Goal: Check status: Check status

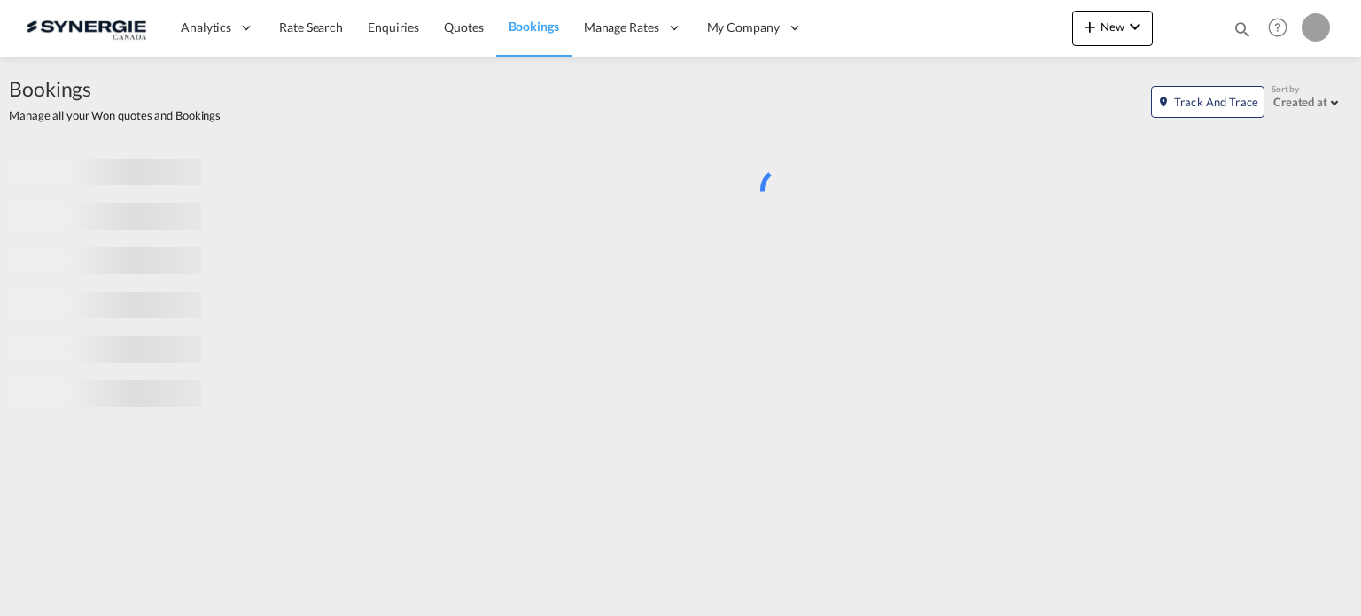
click at [1244, 25] on md-icon "icon-magnify" at bounding box center [1241, 28] width 19 height 19
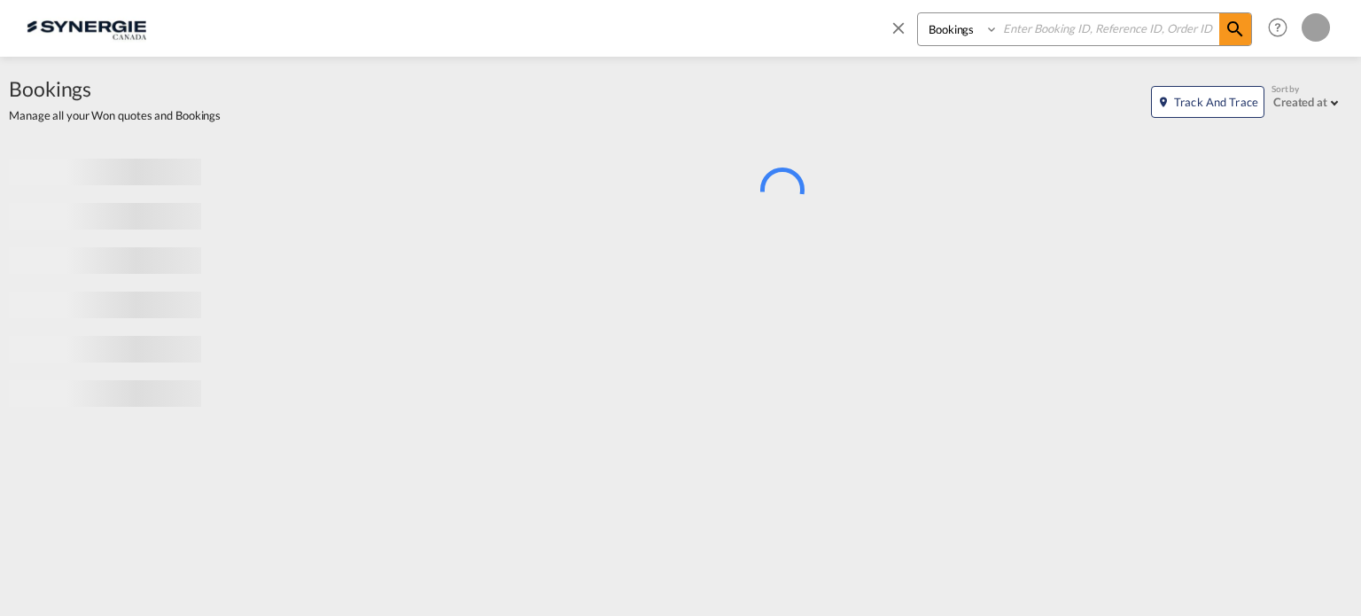
click at [964, 38] on select "Bookings Quotes Enquiries" at bounding box center [960, 29] width 84 height 32
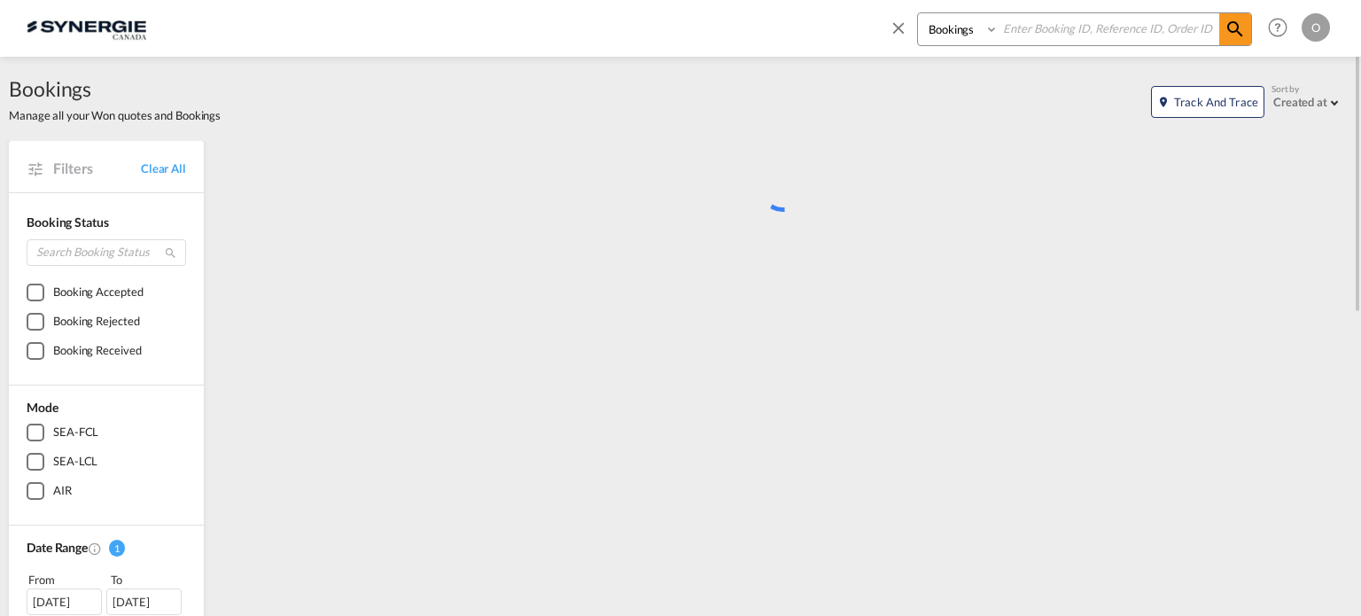
select select "Quotes"
click at [918, 13] on select "Bookings Quotes Enquiries" at bounding box center [960, 29] width 84 height 32
click at [1040, 25] on input at bounding box center [1108, 28] width 221 height 31
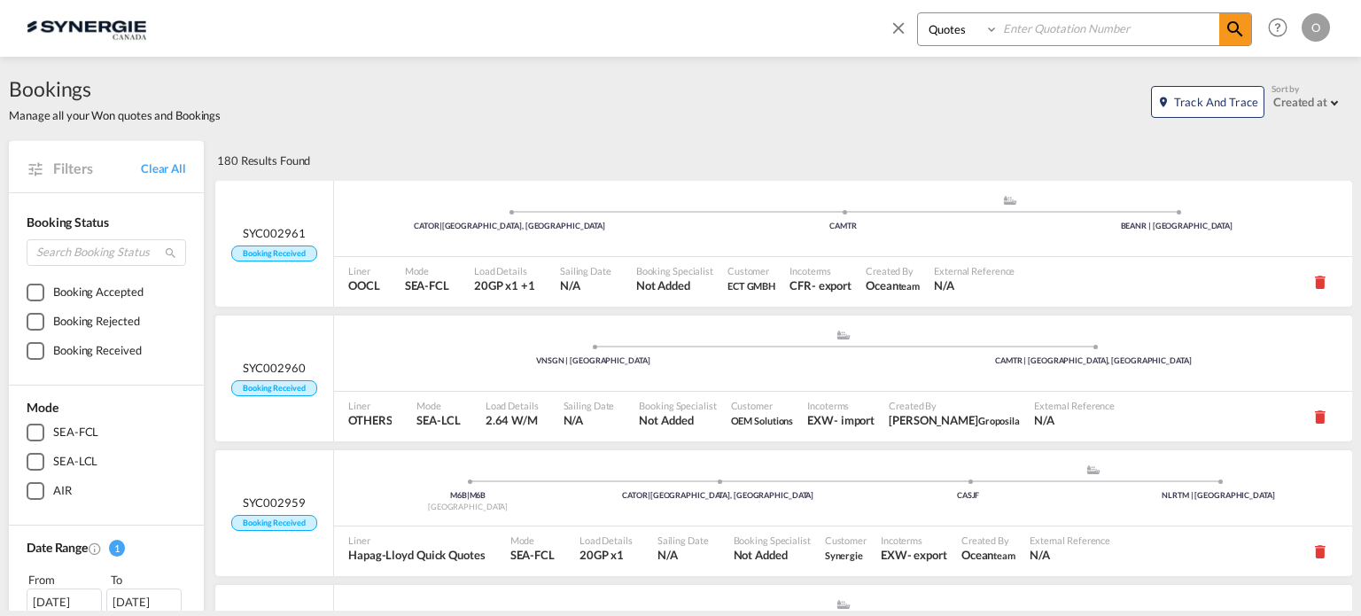
paste input "SYC000013619"
type input "SYC000013619"
click at [1240, 27] on md-icon "icon-magnify" at bounding box center [1234, 29] width 21 height 21
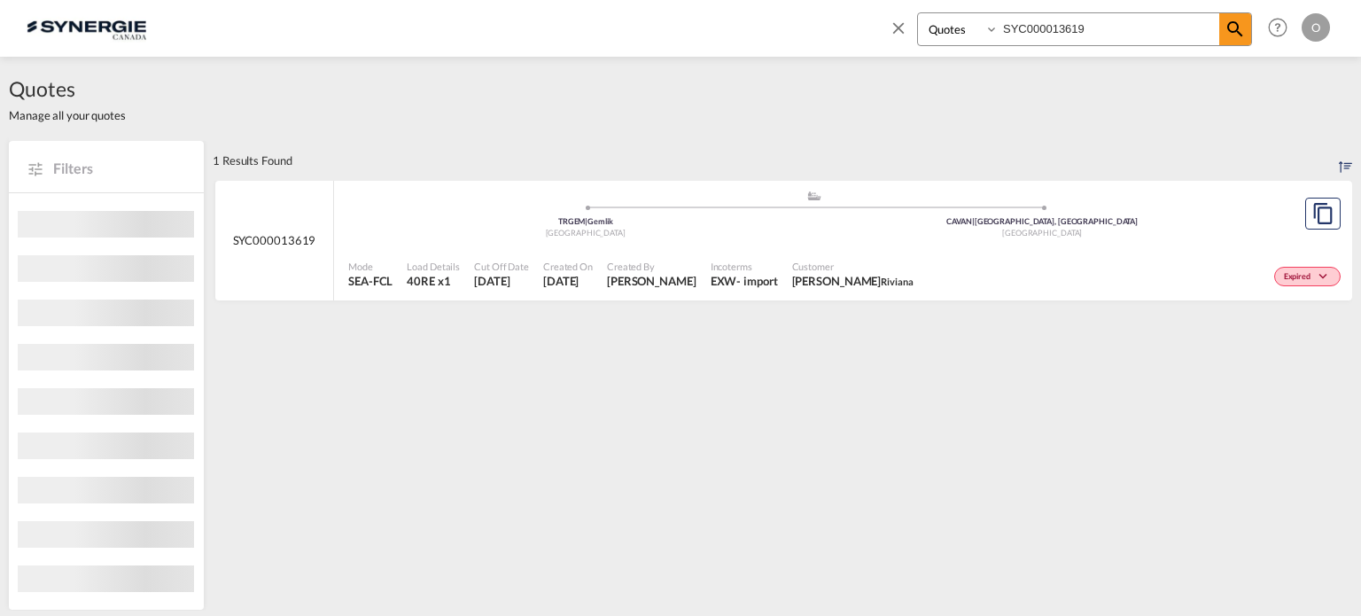
click at [710, 268] on span "Incoterms" at bounding box center [743, 266] width 67 height 13
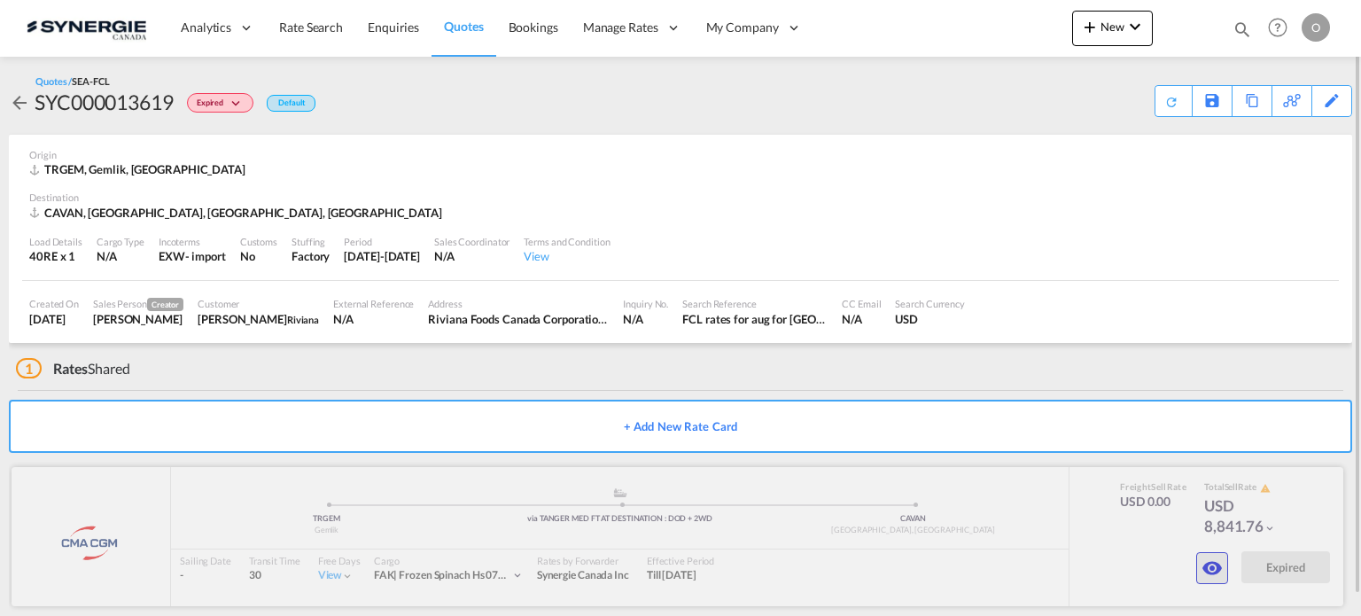
click at [1207, 561] on md-icon "icon-eye" at bounding box center [1211, 567] width 21 height 21
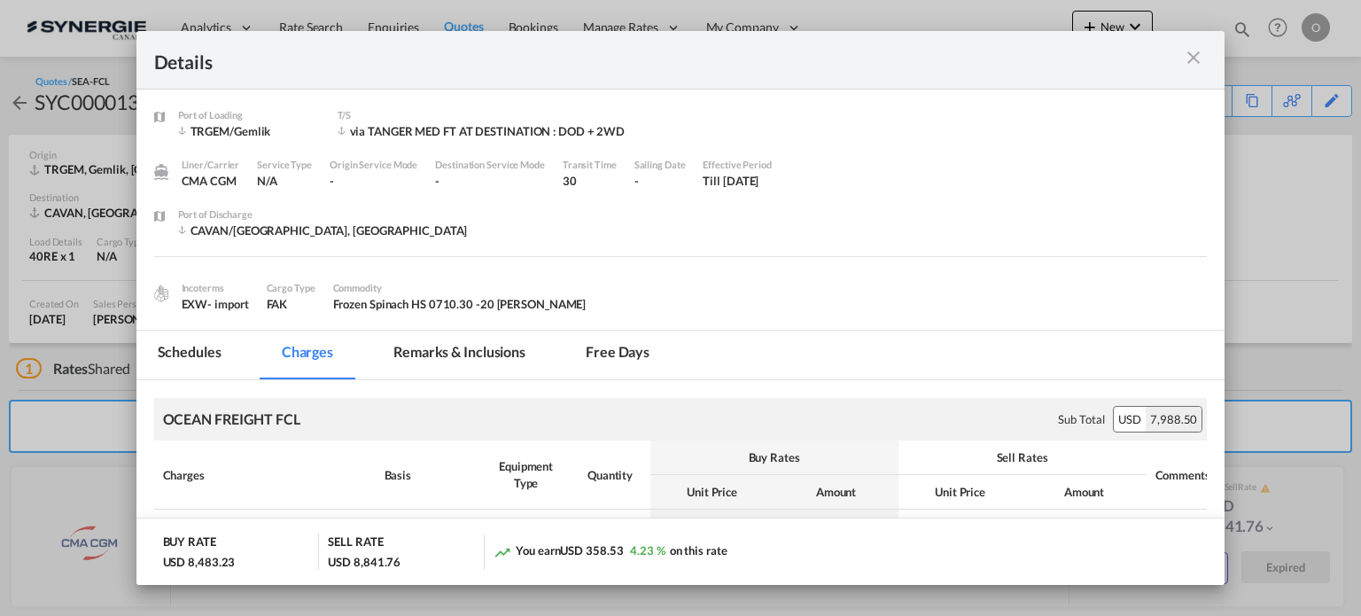
click at [524, 345] on md-tab-item "Remarks & Inclusions" at bounding box center [459, 354] width 175 height 49
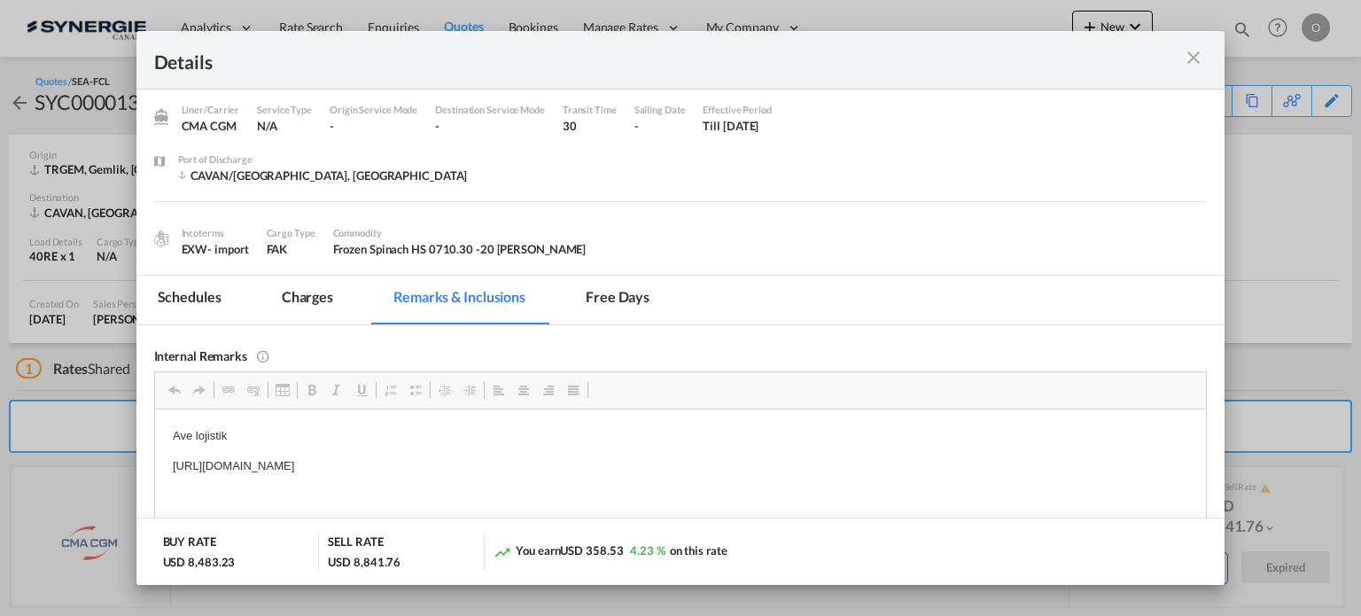
scroll to position [202, 0]
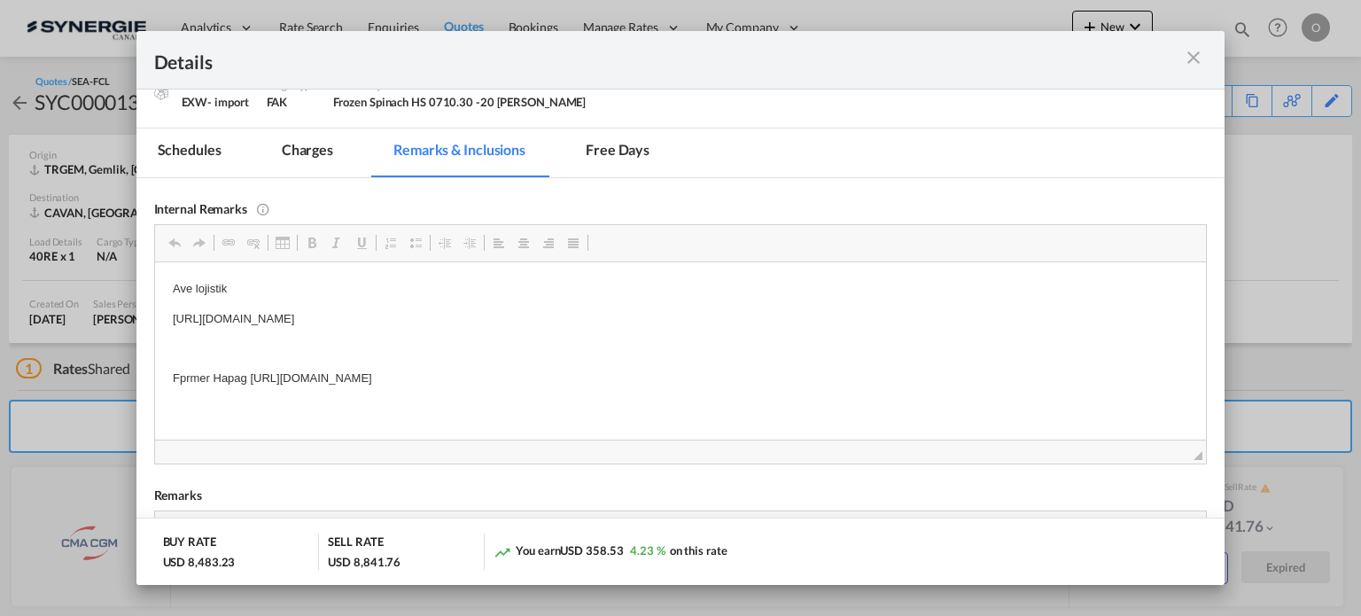
drag, startPoint x: 252, startPoint y: 376, endPoint x: 324, endPoint y: 381, distance: 71.9
drag, startPoint x: 742, startPoint y: 376, endPoint x: 251, endPoint y: 382, distance: 491.7
click at [251, 382] on p "Fprmer Hapag [URL][DOMAIN_NAME]" at bounding box center [680, 378] width 1016 height 19
click at [285, 389] on span "Copy" at bounding box center [302, 395] width 55 height 26
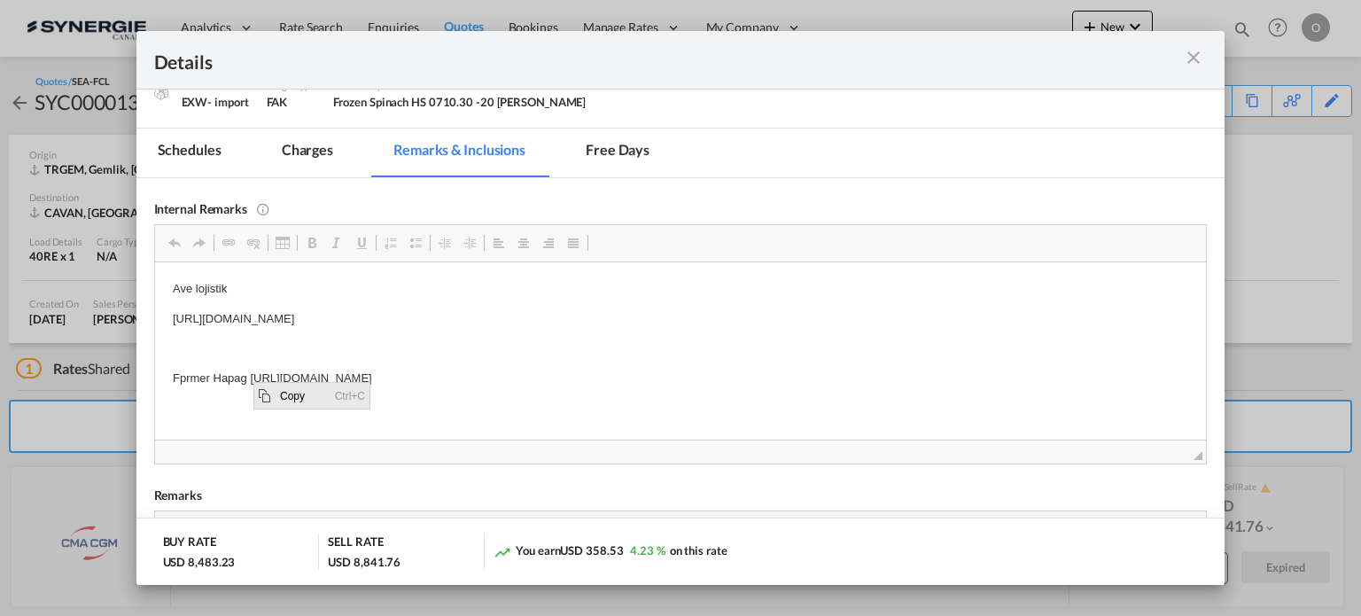
copy p "[URL][DOMAIN_NAME]"
click at [1194, 69] on div "Port of Loading ..." at bounding box center [1154, 60] width 105 height 22
click at [1188, 63] on md-icon "icon-close m-3 fg-AAA8AD cursor" at bounding box center [1193, 57] width 21 height 21
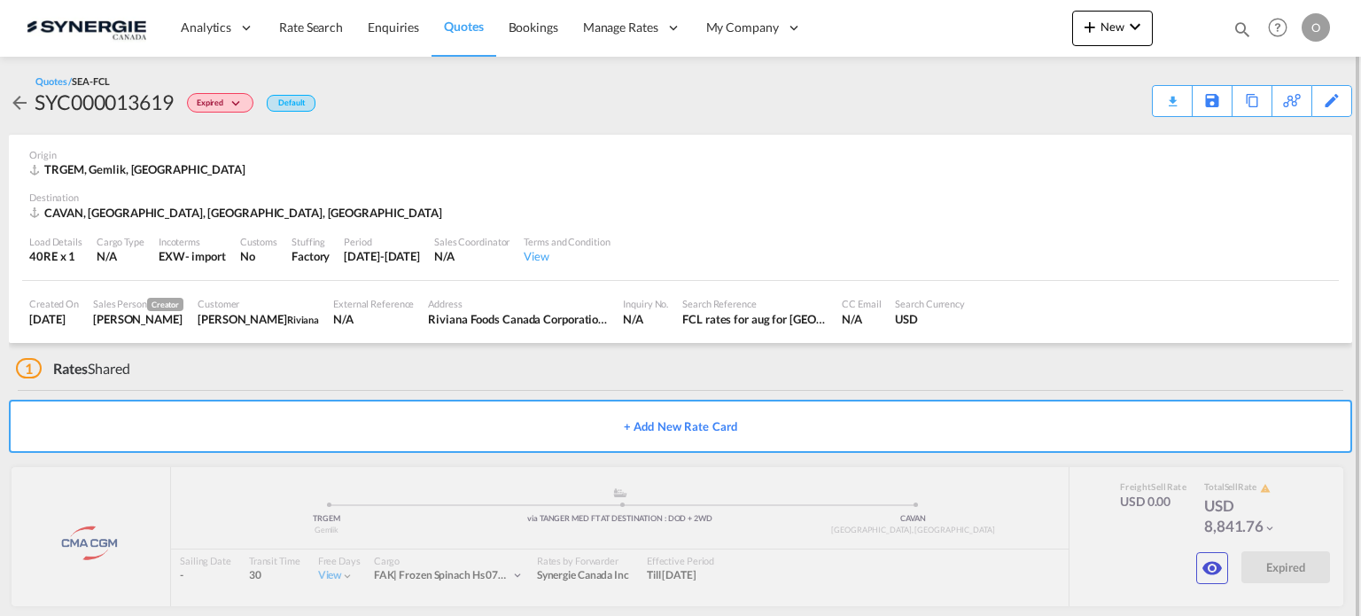
scroll to position [19, 0]
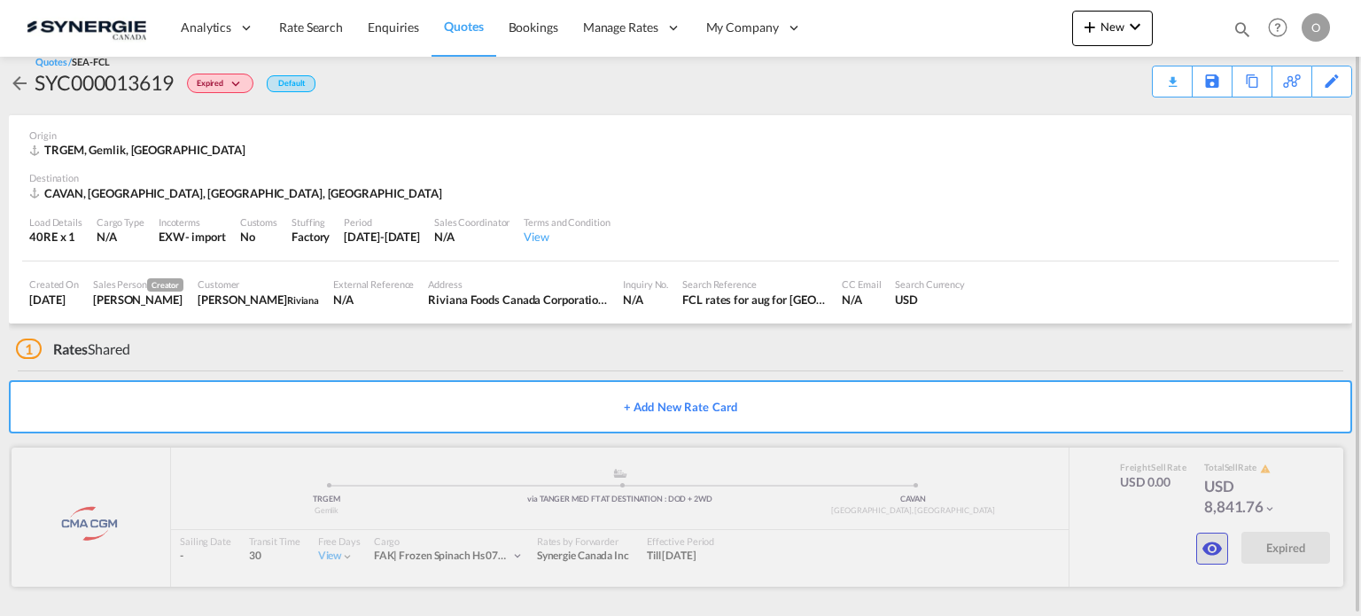
click at [1215, 538] on md-icon "icon-eye" at bounding box center [1211, 548] width 21 height 21
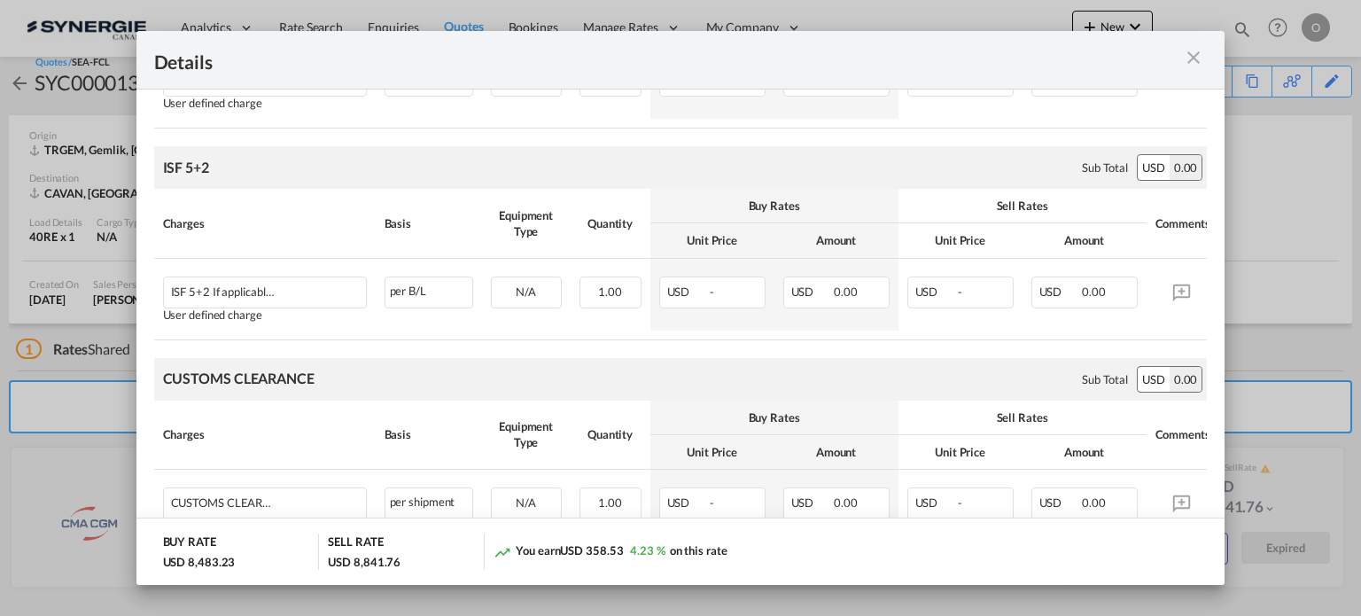
scroll to position [1548, 0]
